Goal: Use online tool/utility: Use online tool/utility

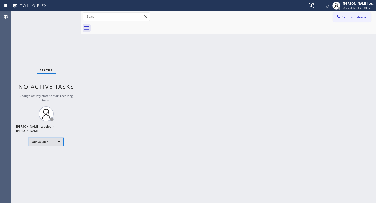
click at [53, 138] on div "Unavailable" at bounding box center [46, 142] width 35 height 8
click at [35, 139] on div "Unavailable" at bounding box center [46, 142] width 35 height 8
